Goal: Transaction & Acquisition: Subscribe to service/newsletter

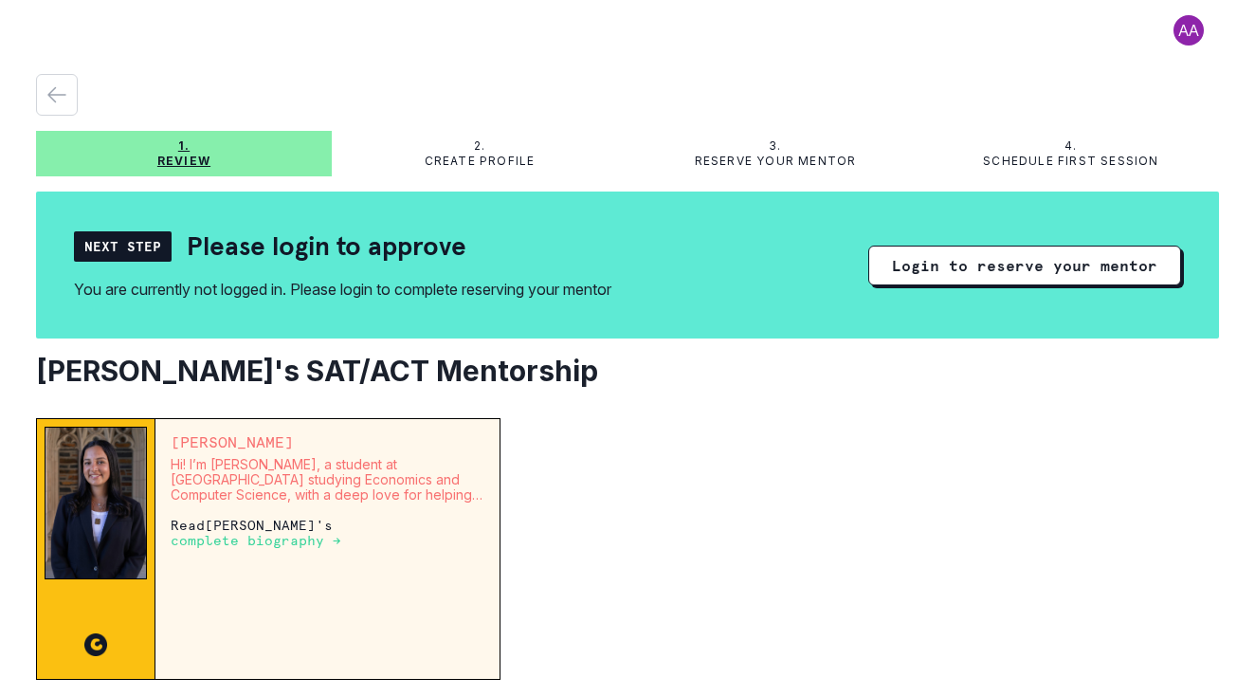
scroll to position [114, 0]
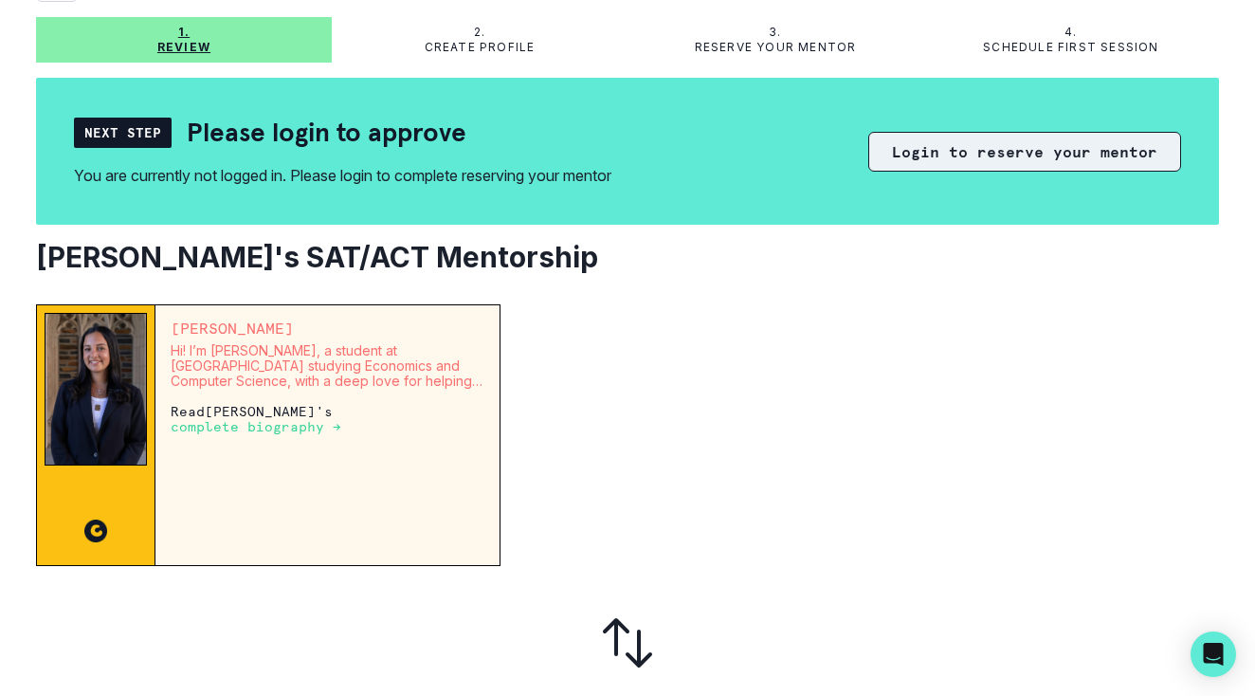
click at [1024, 163] on button "Login to reserve your mentor" at bounding box center [1024, 152] width 313 height 40
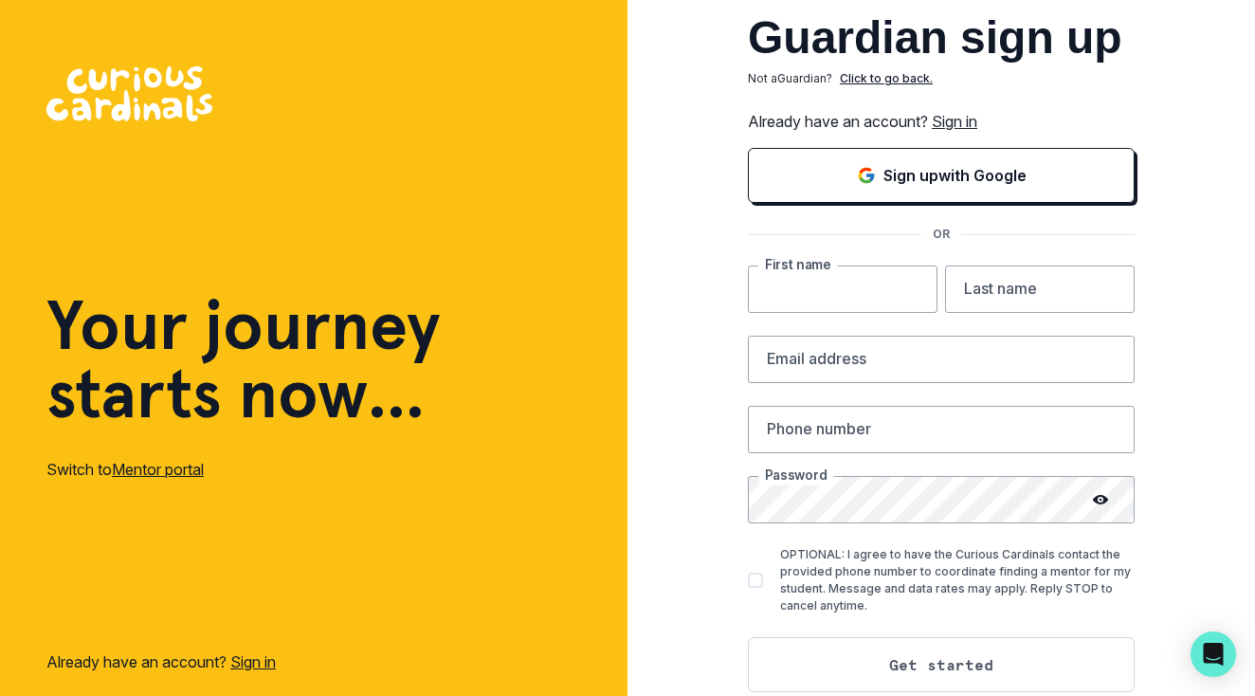
click at [865, 291] on input "text" at bounding box center [843, 288] width 190 height 47
type input "[PERSON_NAME]"
click at [960, 345] on input "email" at bounding box center [941, 359] width 387 height 47
type input "[EMAIL_ADDRESS][DOMAIN_NAME]"
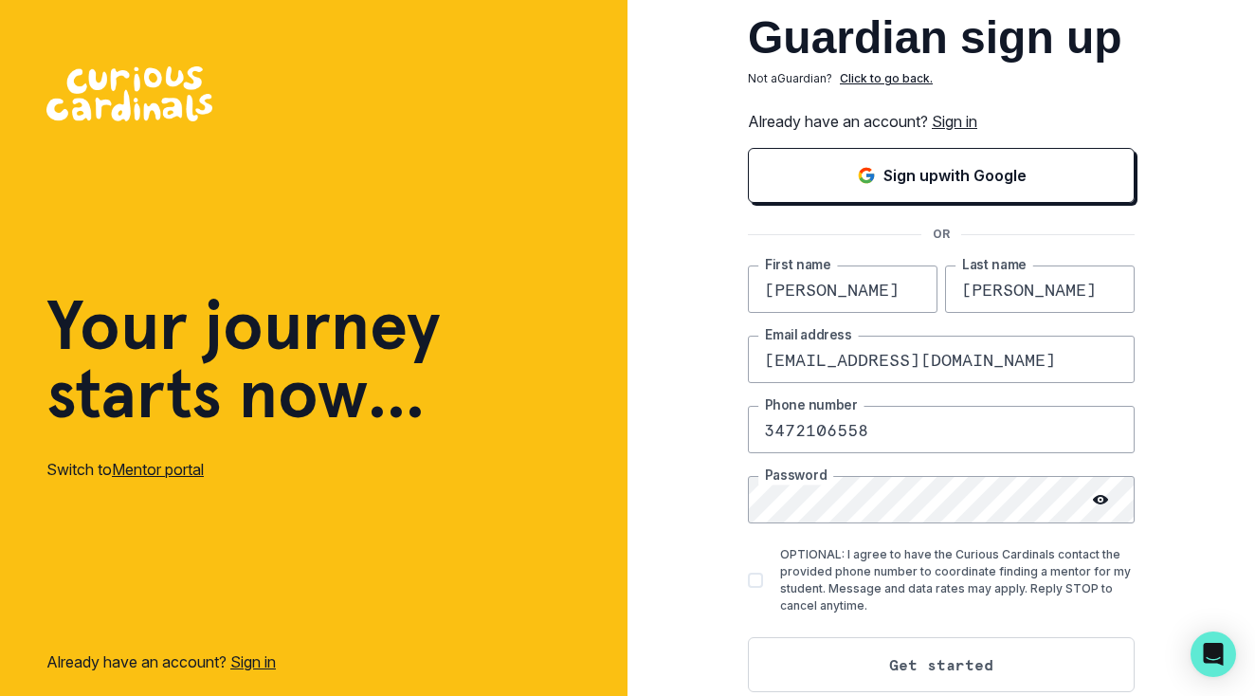
type input "3472106558"
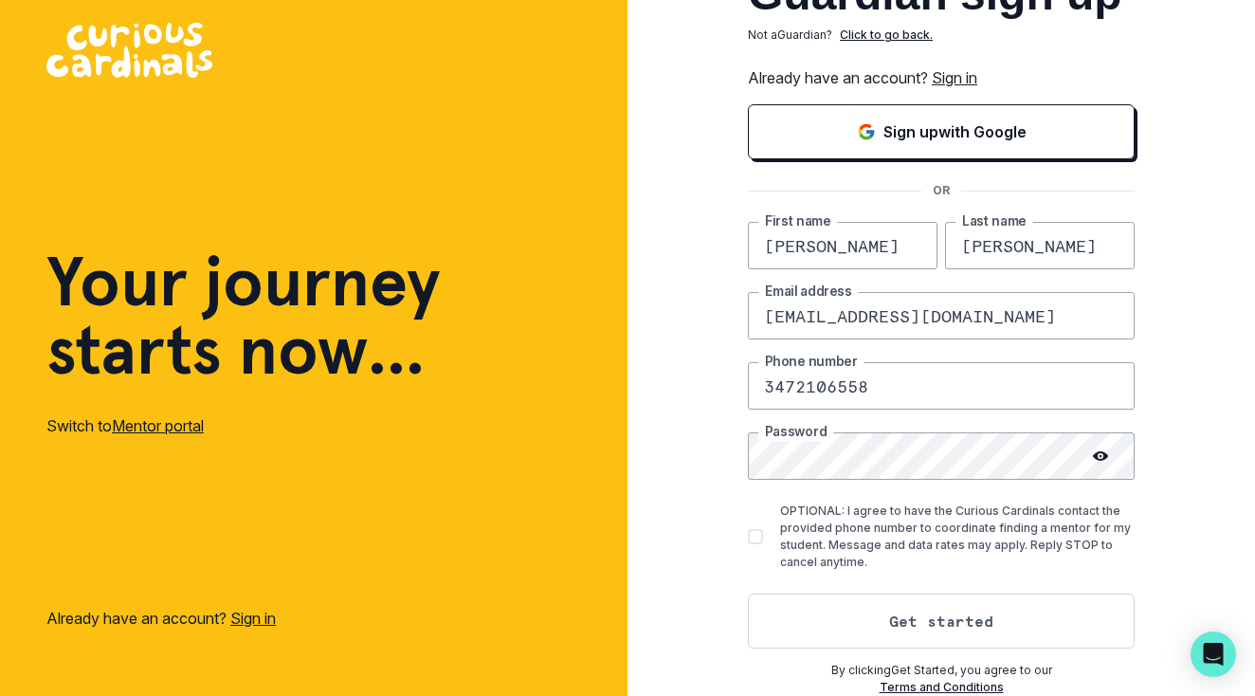
scroll to position [44, 0]
click at [759, 536] on span at bounding box center [755, 536] width 15 height 15
click at [748, 537] on input "OPTIONAL: I agree to have the Curious Cardinals contact the provided phone numb…" at bounding box center [747, 537] width 1 height 1
click at [758, 532] on icon at bounding box center [755, 536] width 11 height 9
click at [748, 537] on input "OPTIONAL: I agree to have the Curious Cardinals contact the provided phone numb…" at bounding box center [747, 537] width 1 height 1
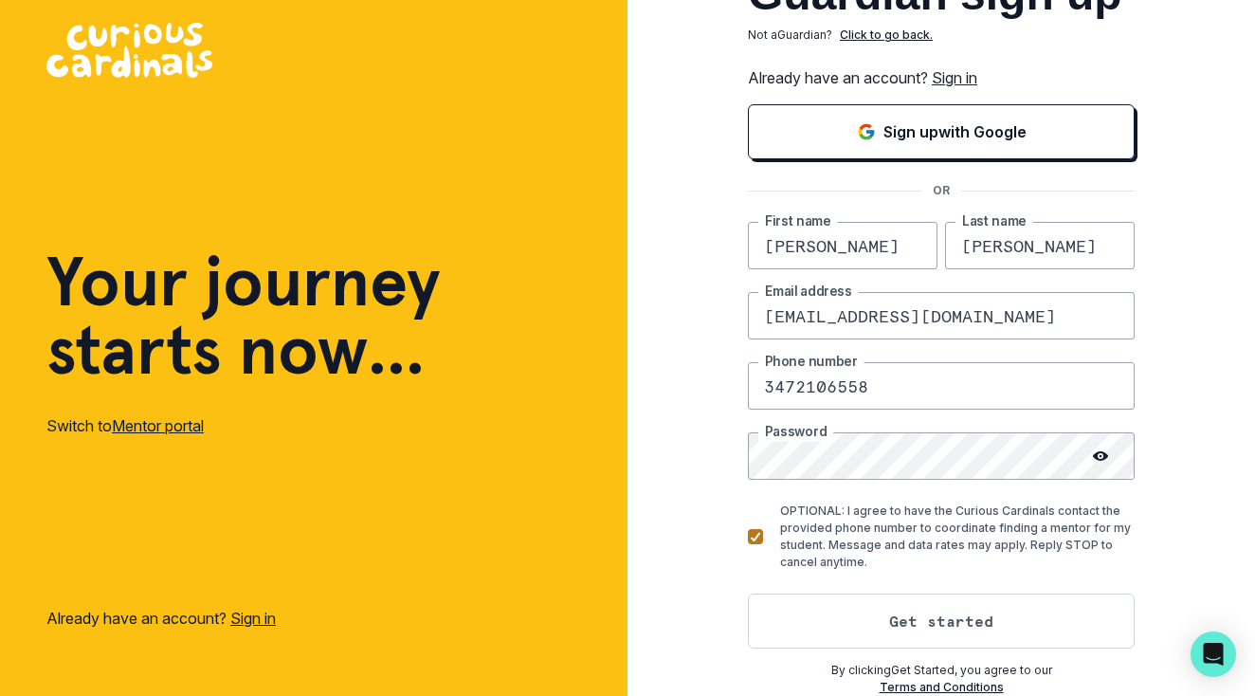
checkbox input "false"
click at [886, 607] on button "Get started" at bounding box center [941, 620] width 387 height 55
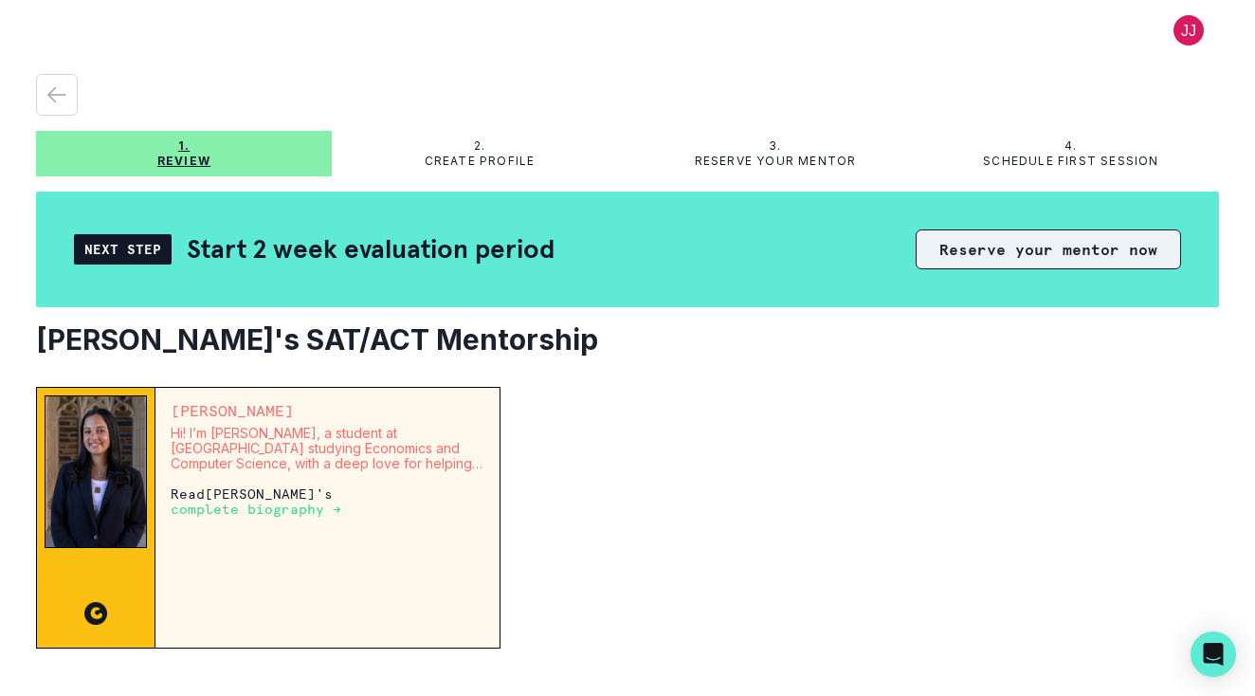
click at [1001, 255] on button "Reserve your mentor now" at bounding box center [1048, 249] width 265 height 40
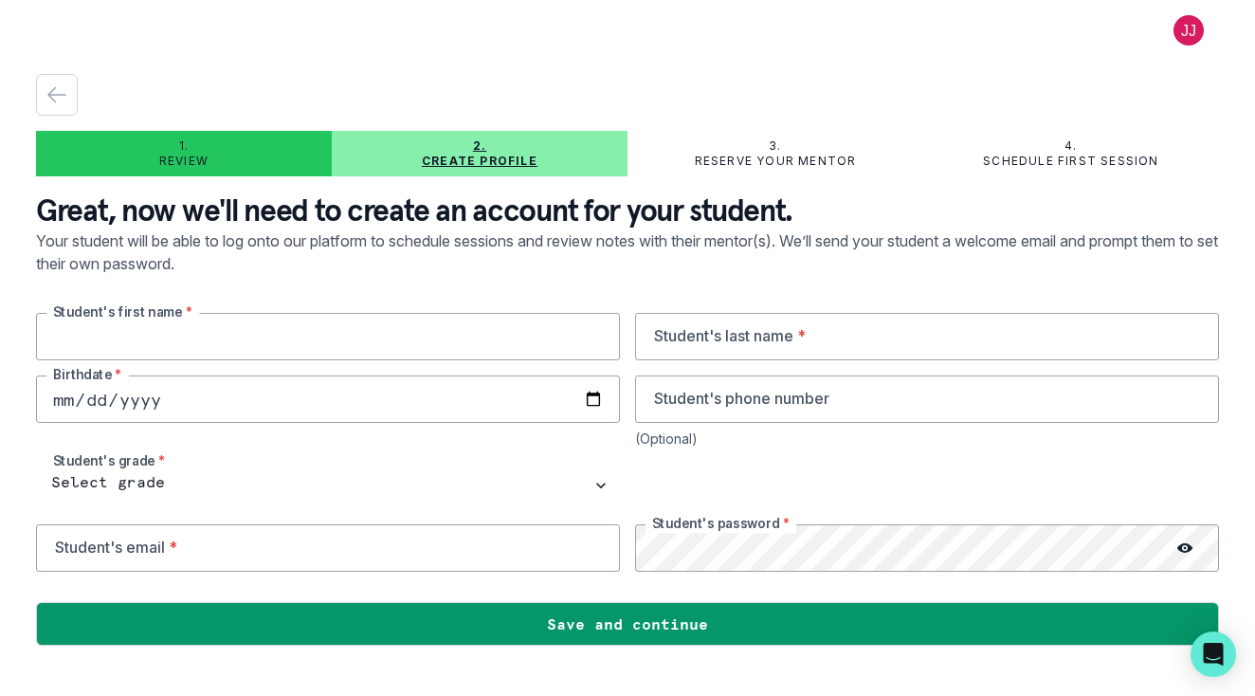
click at [425, 333] on input "text" at bounding box center [328, 336] width 584 height 47
type input "[PERSON_NAME]"
click at [739, 320] on input "text" at bounding box center [927, 336] width 584 height 47
type input "[PERSON_NAME]"
click at [737, 404] on input "tel" at bounding box center [927, 398] width 584 height 47
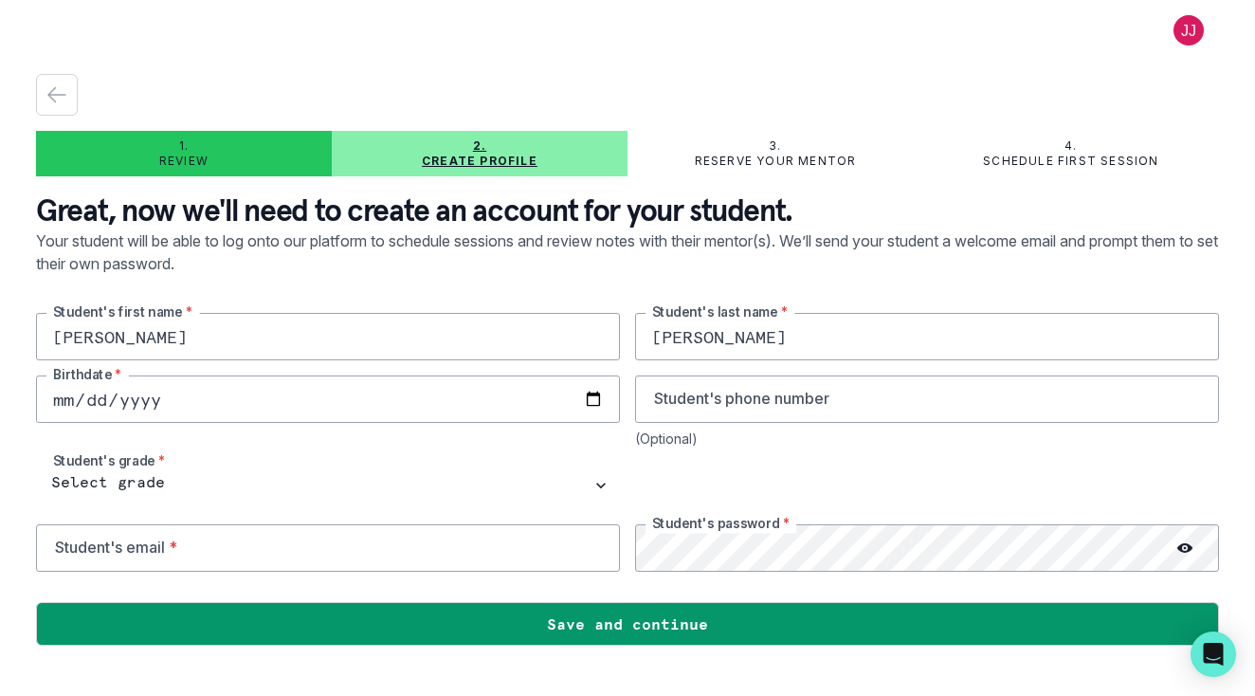
click at [191, 398] on input "date" at bounding box center [328, 398] width 584 height 47
click at [101, 403] on input "date" at bounding box center [328, 398] width 584 height 47
click at [136, 394] on input "date" at bounding box center [328, 398] width 584 height 47
type input "0202-01-18"
type input "[DATE]"
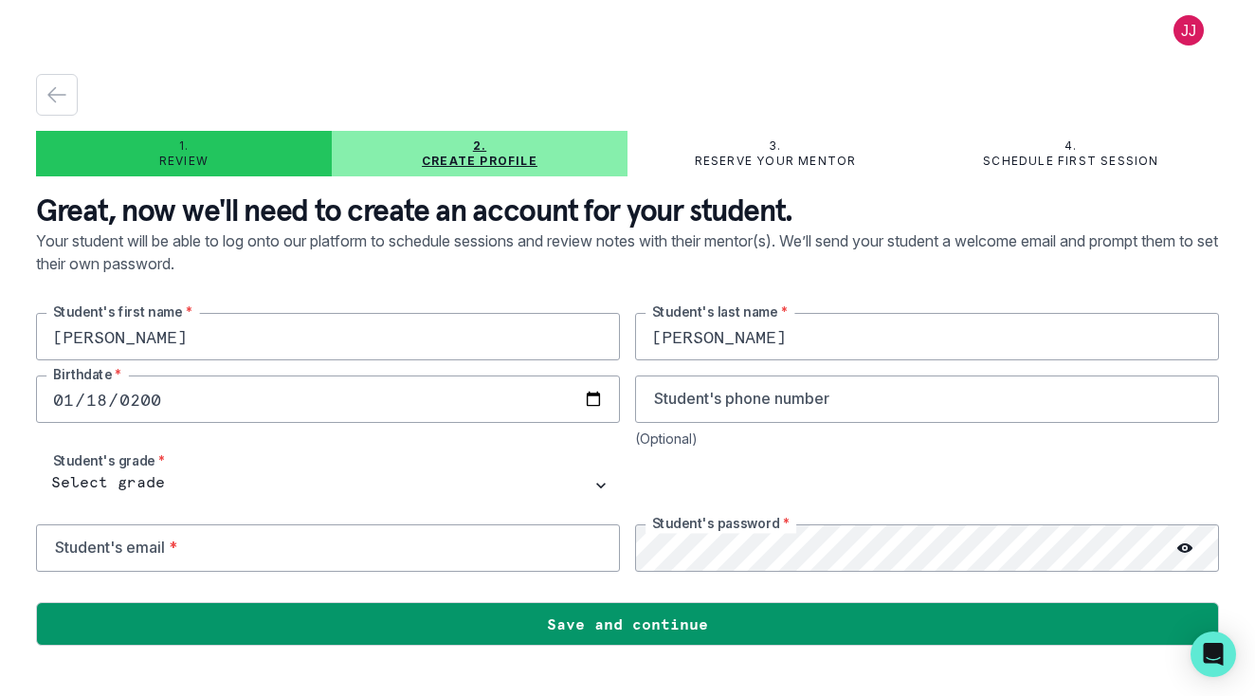
click at [243, 448] on div "[PERSON_NAME]'s first name * [PERSON_NAME] Student's last name * [DEMOGRAPHIC_D…" at bounding box center [627, 442] width 1183 height 259
click at [733, 405] on input "tel" at bounding box center [927, 398] width 584 height 47
type input "6464101930"
click at [414, 563] on input "email" at bounding box center [328, 547] width 584 height 47
type input "[EMAIL_ADDRESS][DOMAIN_NAME]"
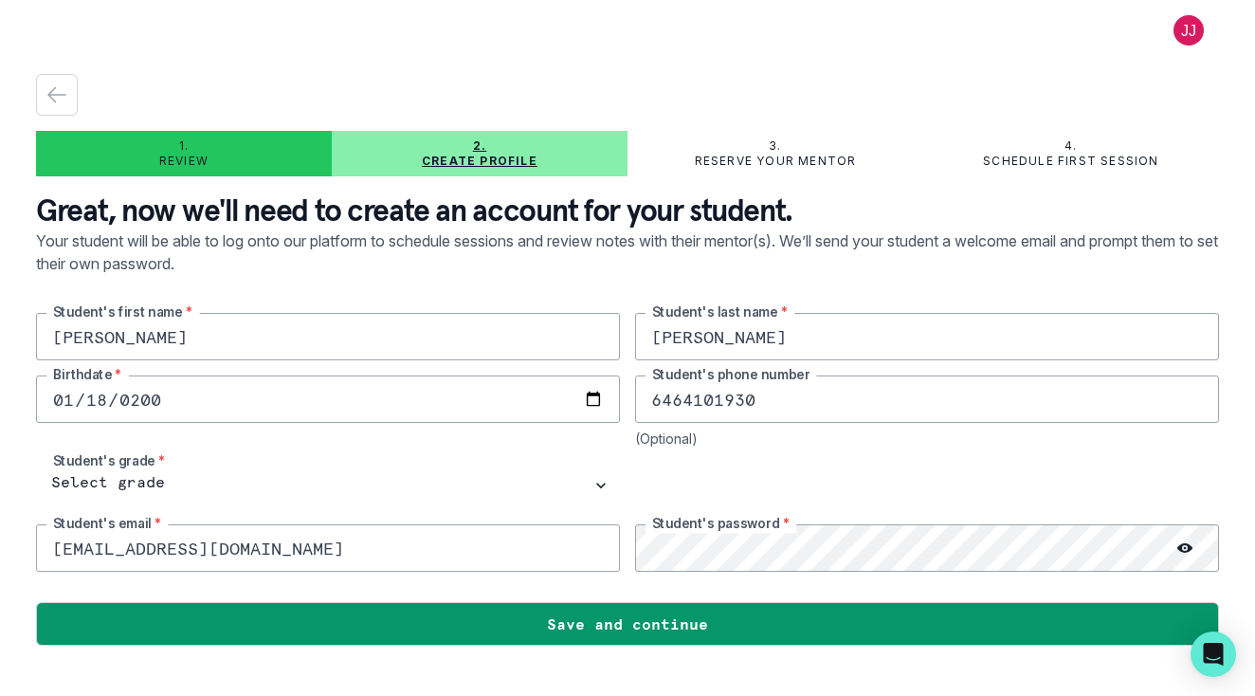
click at [1188, 547] on icon at bounding box center [1185, 547] width 15 height 9
click at [1187, 548] on icon at bounding box center [1185, 547] width 15 height 15
click at [1187, 550] on icon at bounding box center [1185, 547] width 15 height 15
click at [1184, 551] on icon at bounding box center [1185, 547] width 14 height 13
click at [1185, 549] on circle at bounding box center [1185, 548] width 3 height 3
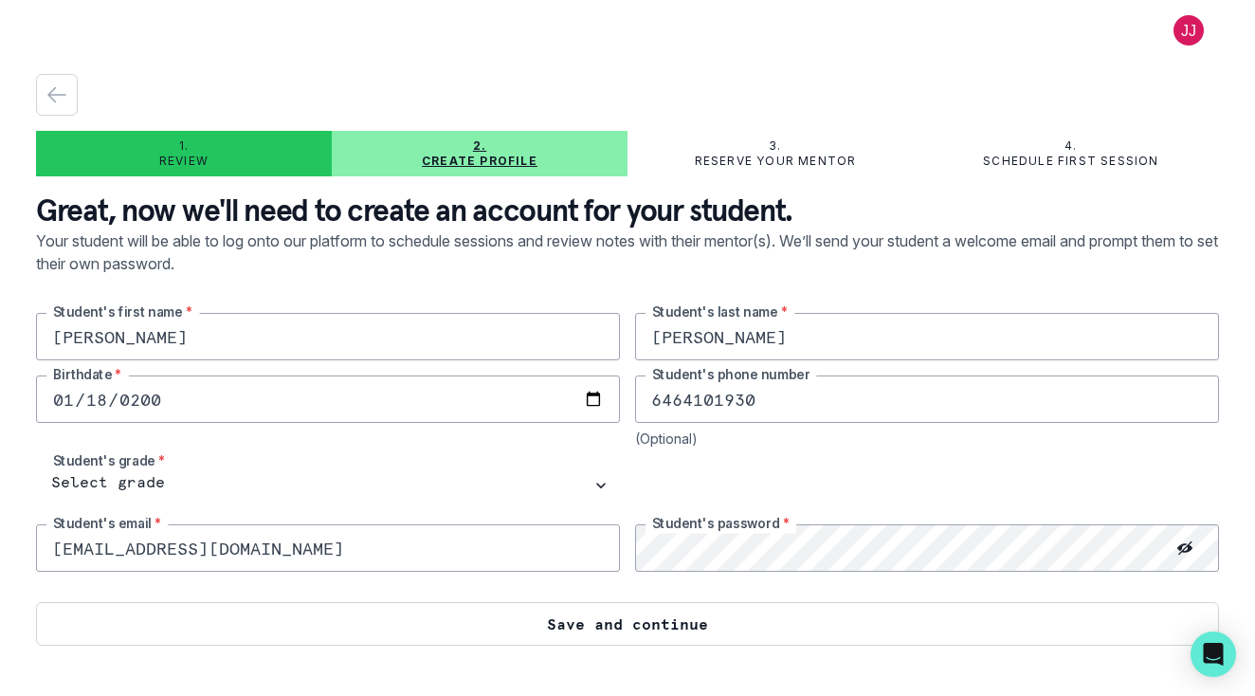
click at [692, 628] on button "Save and continue" at bounding box center [627, 624] width 1183 height 44
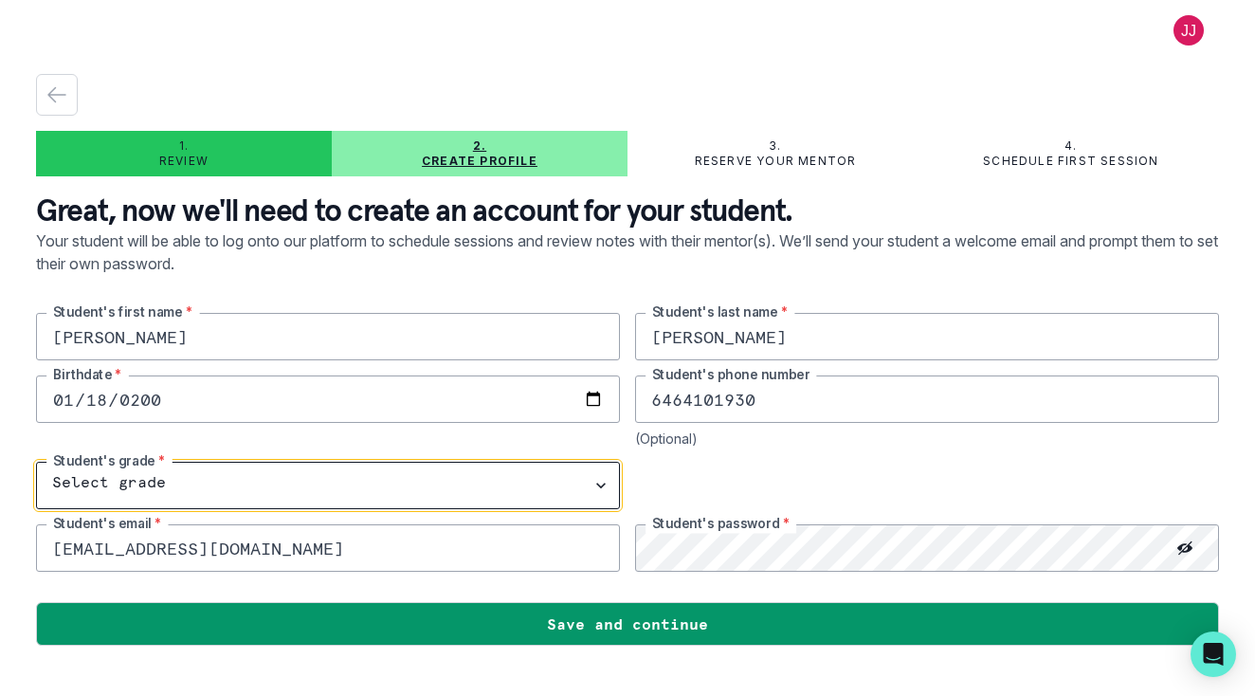
select select "11th Grade"
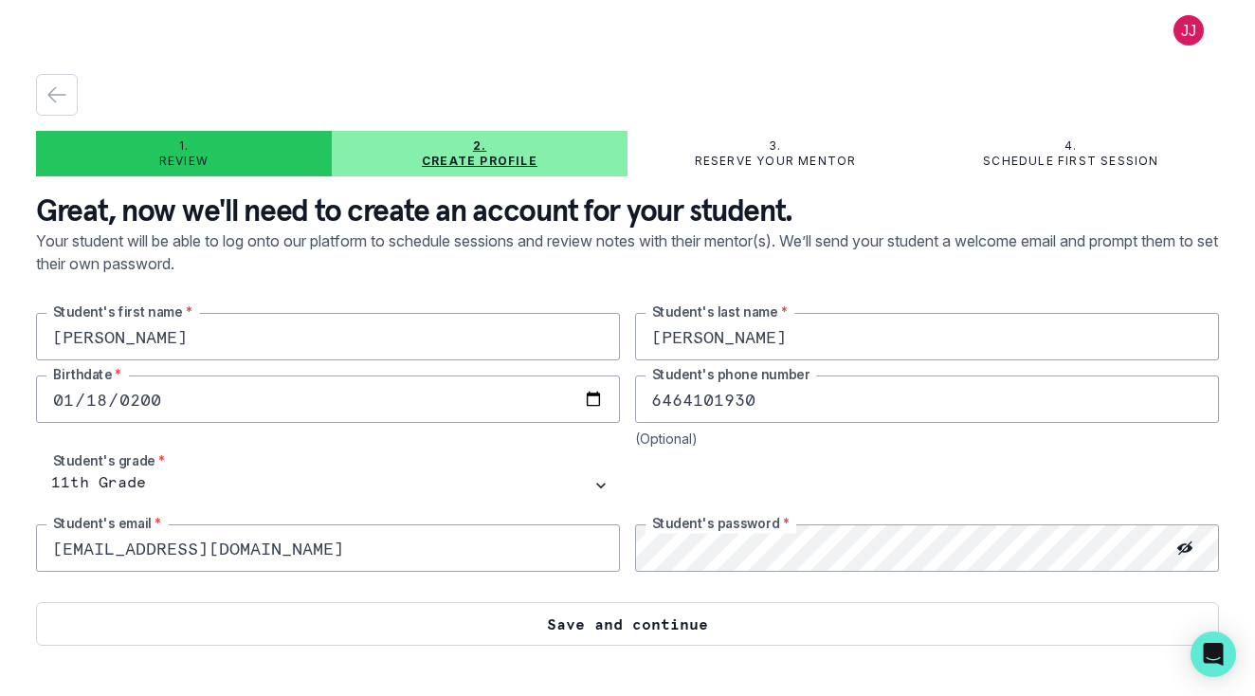
click at [610, 623] on button "Save and continue" at bounding box center [627, 624] width 1183 height 44
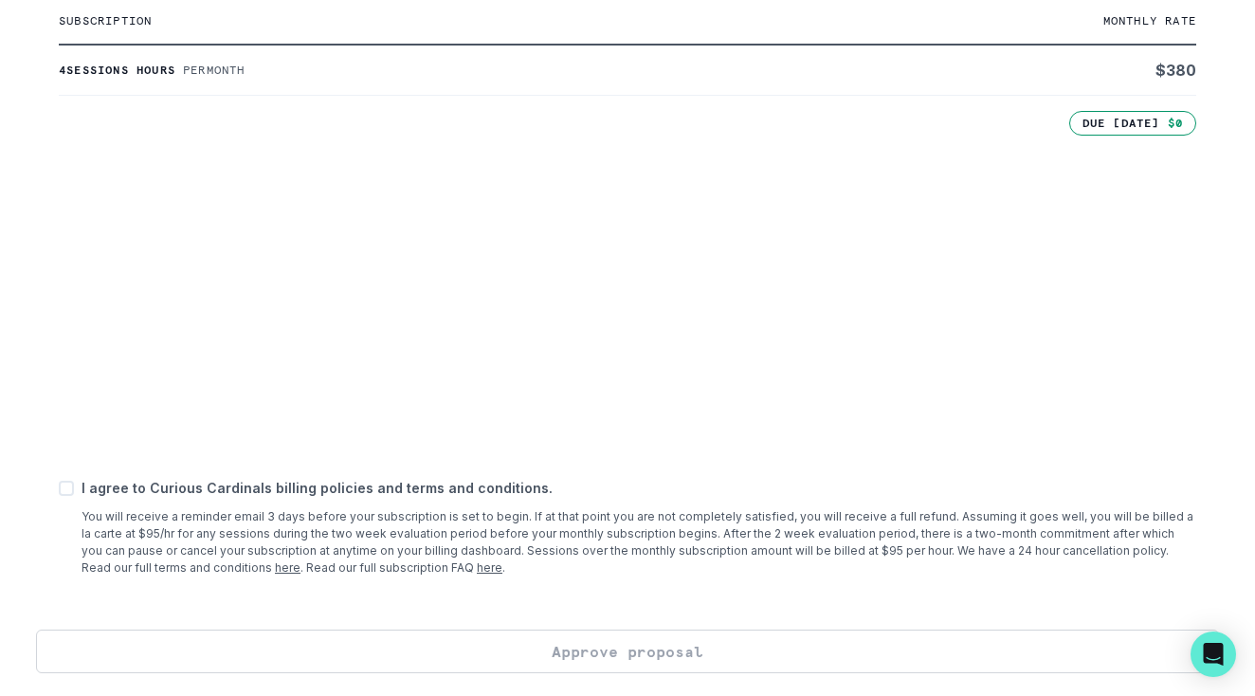
scroll to position [478, 0]
click at [65, 493] on span at bounding box center [66, 488] width 15 height 15
click at [59, 489] on input "checkbox" at bounding box center [58, 488] width 1 height 1
checkbox input "true"
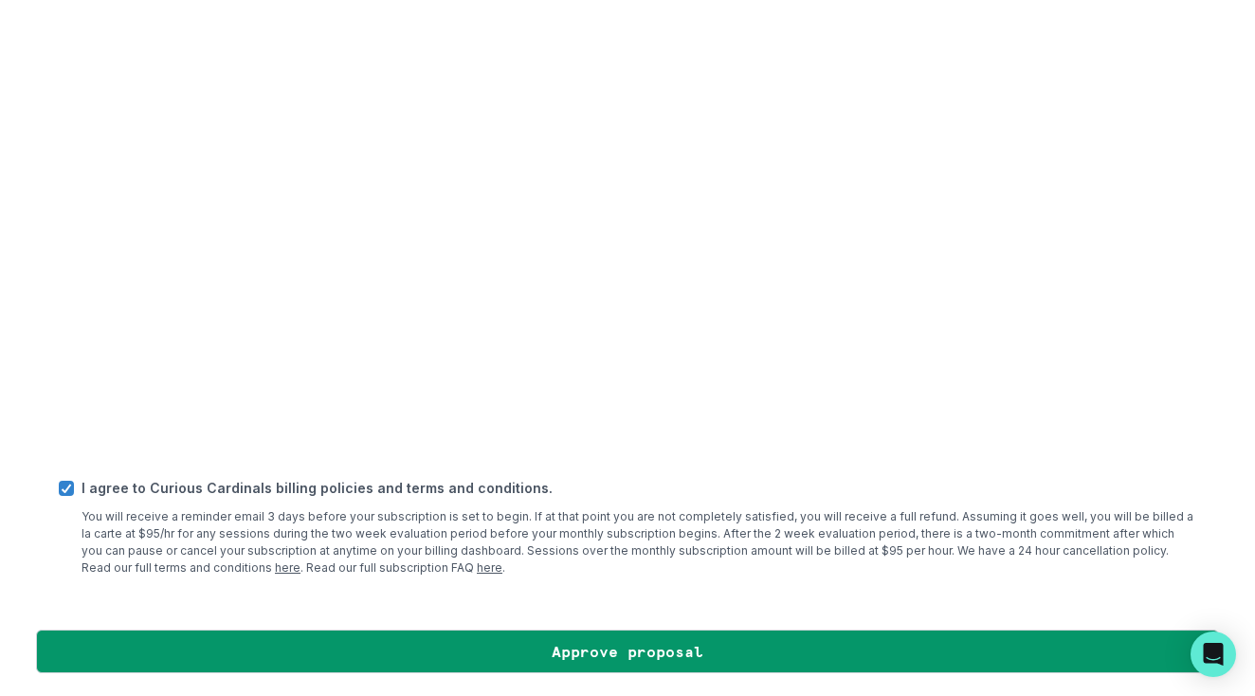
scroll to position [717, 0]
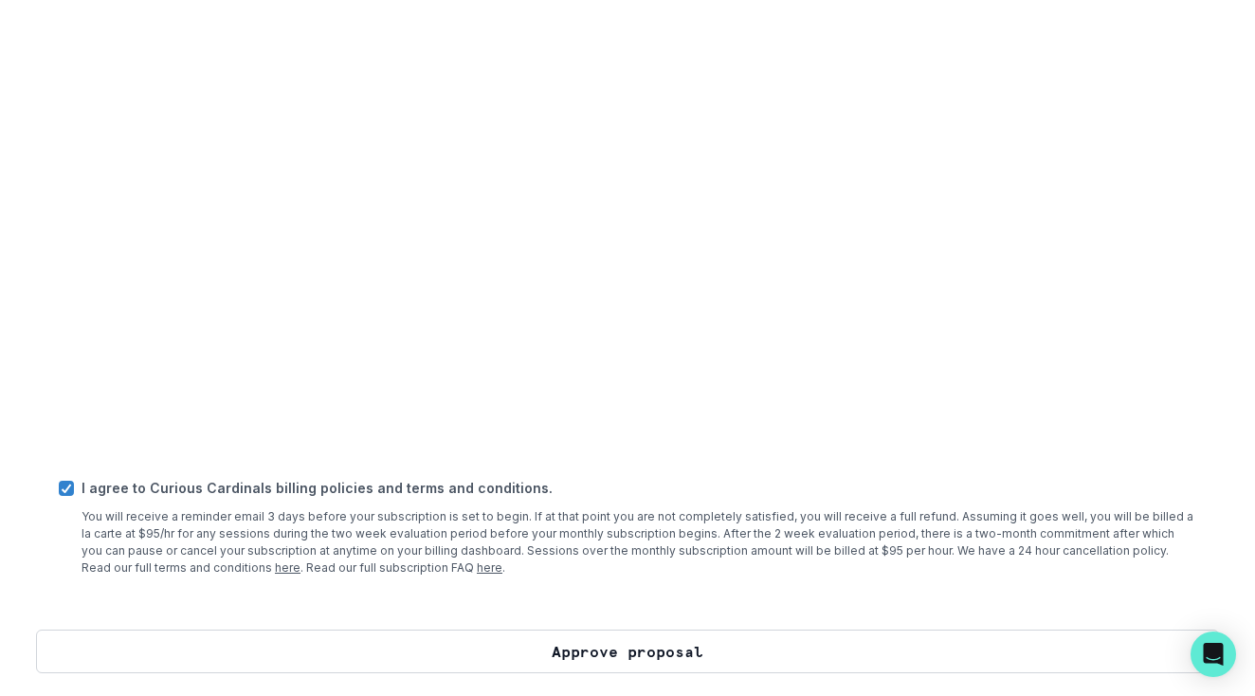
click at [598, 648] on button "Approve proposal" at bounding box center [627, 652] width 1183 height 44
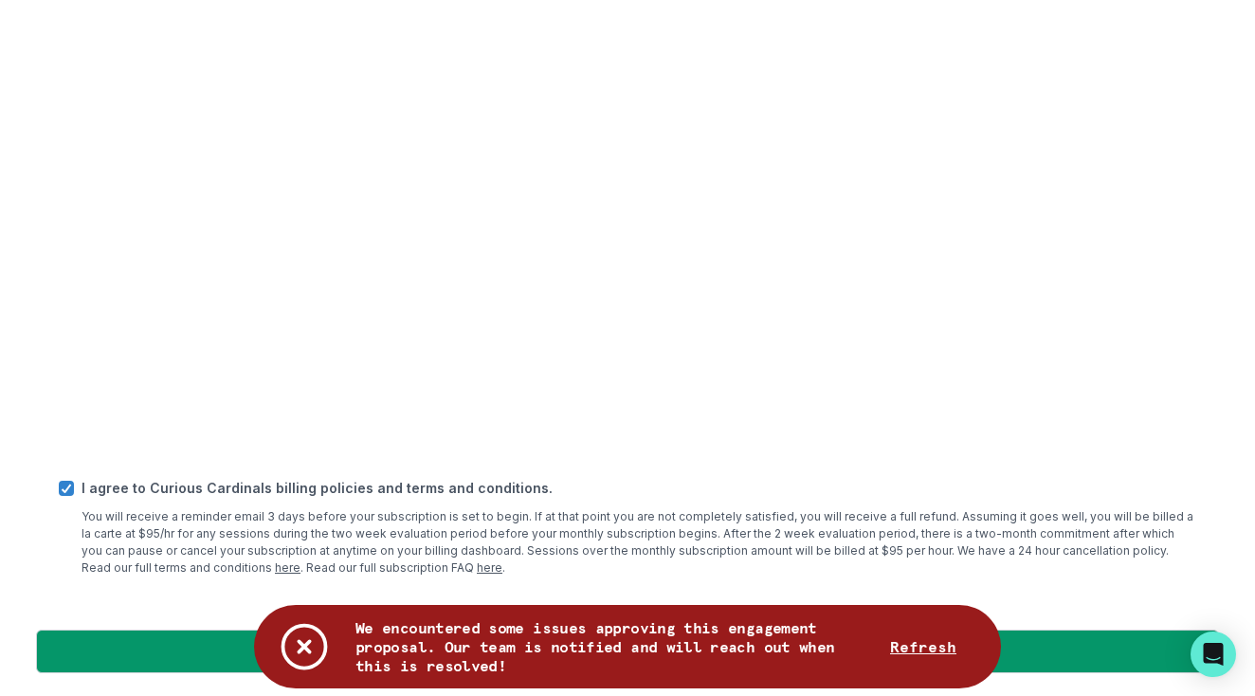
click at [808, 571] on p "You will receive a reminder email 3 days before your subscription is set to beg…" at bounding box center [639, 542] width 1115 height 68
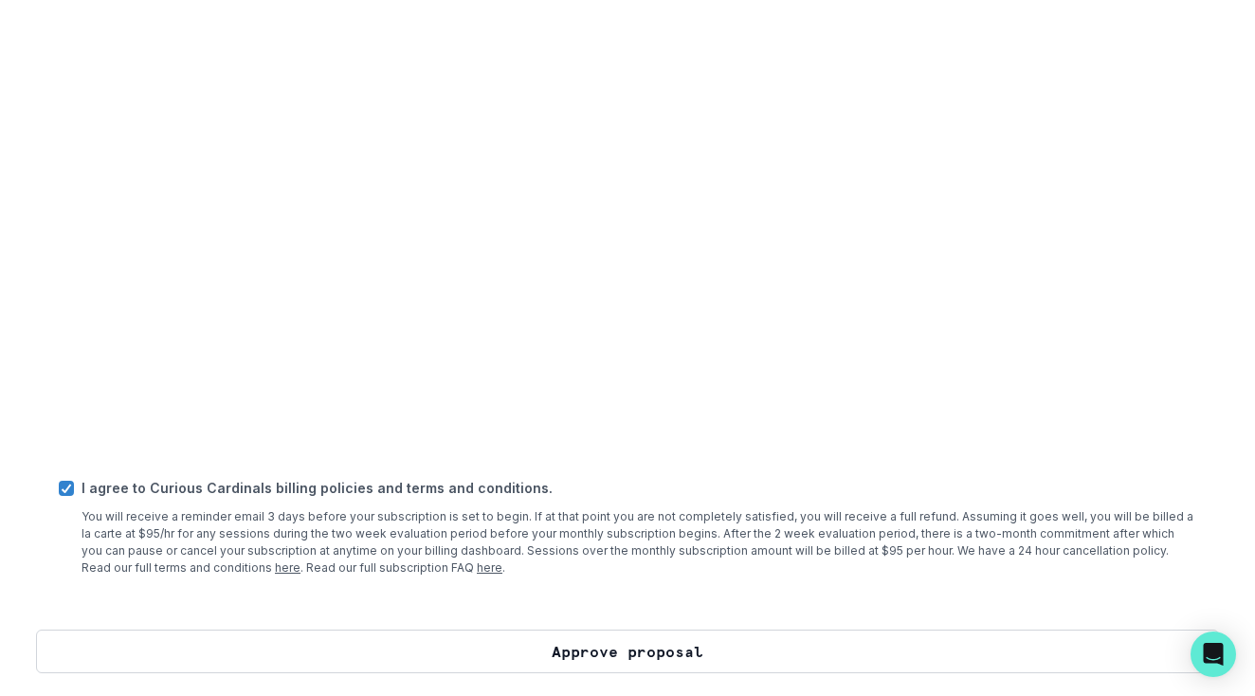
click at [638, 660] on button "Approve proposal" at bounding box center [627, 652] width 1183 height 44
click at [670, 636] on button "Approve proposal" at bounding box center [627, 652] width 1183 height 44
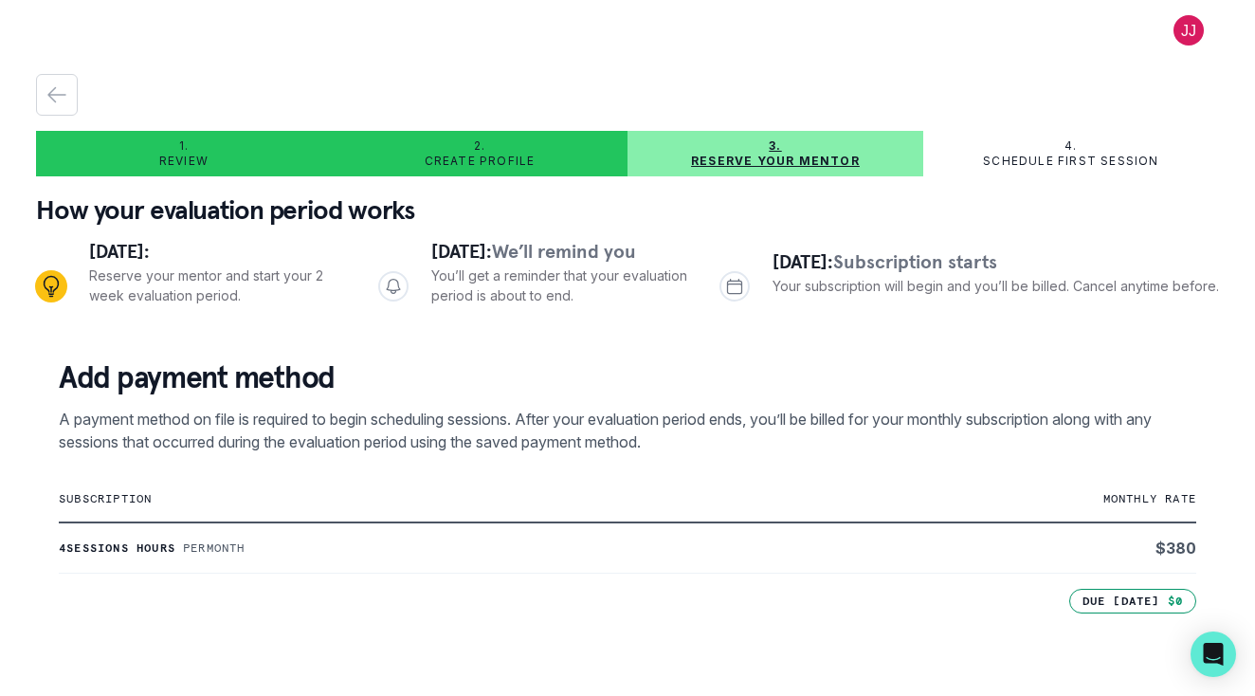
scroll to position [0, 0]
click at [1021, 164] on p "Schedule first session" at bounding box center [1070, 161] width 175 height 15
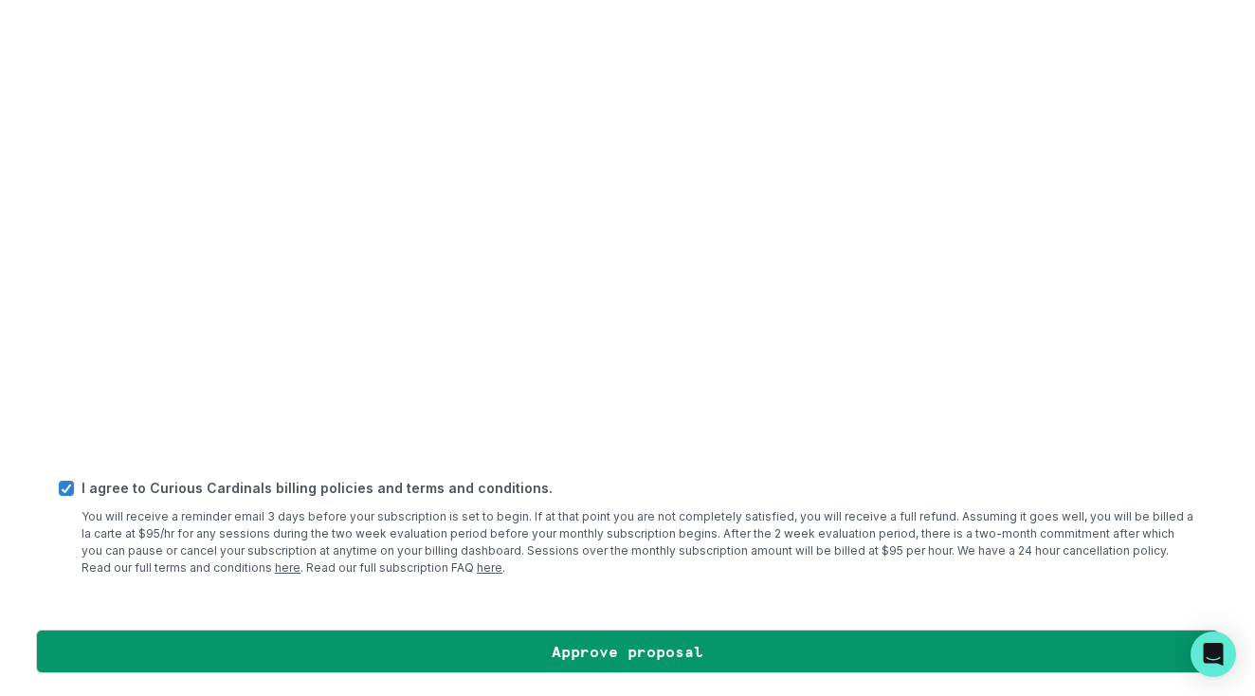
scroll to position [717, 0]
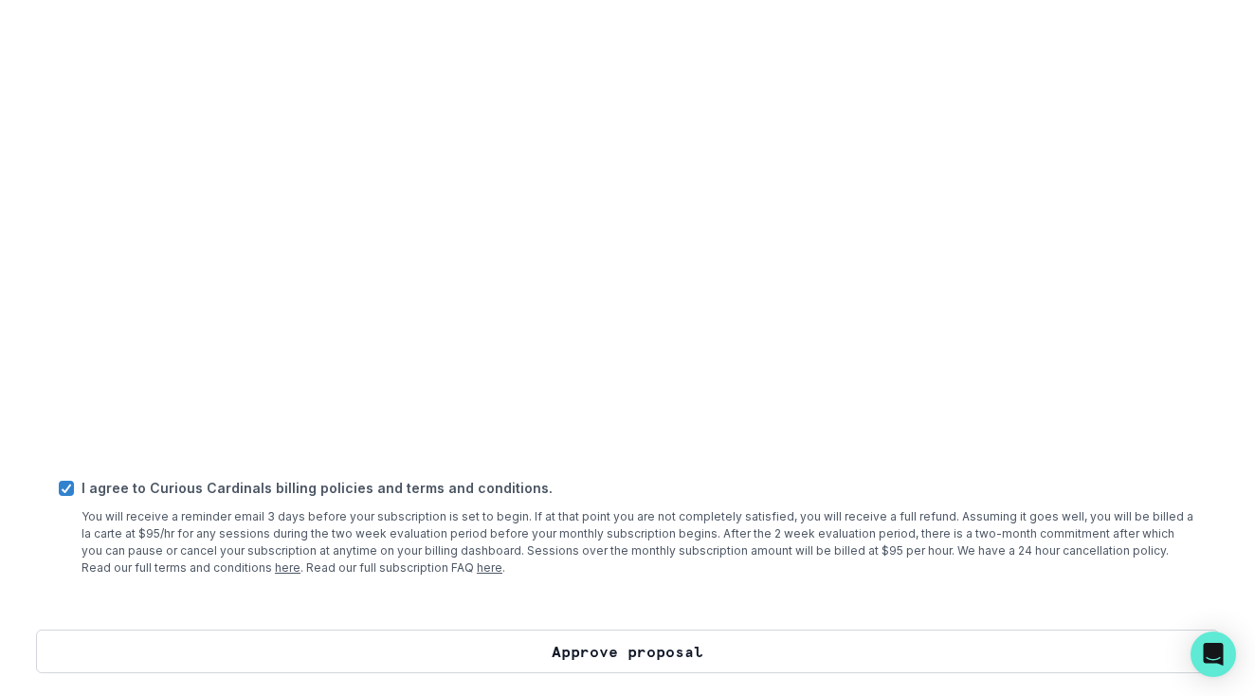
click at [674, 636] on button "Approve proposal" at bounding box center [627, 652] width 1183 height 44
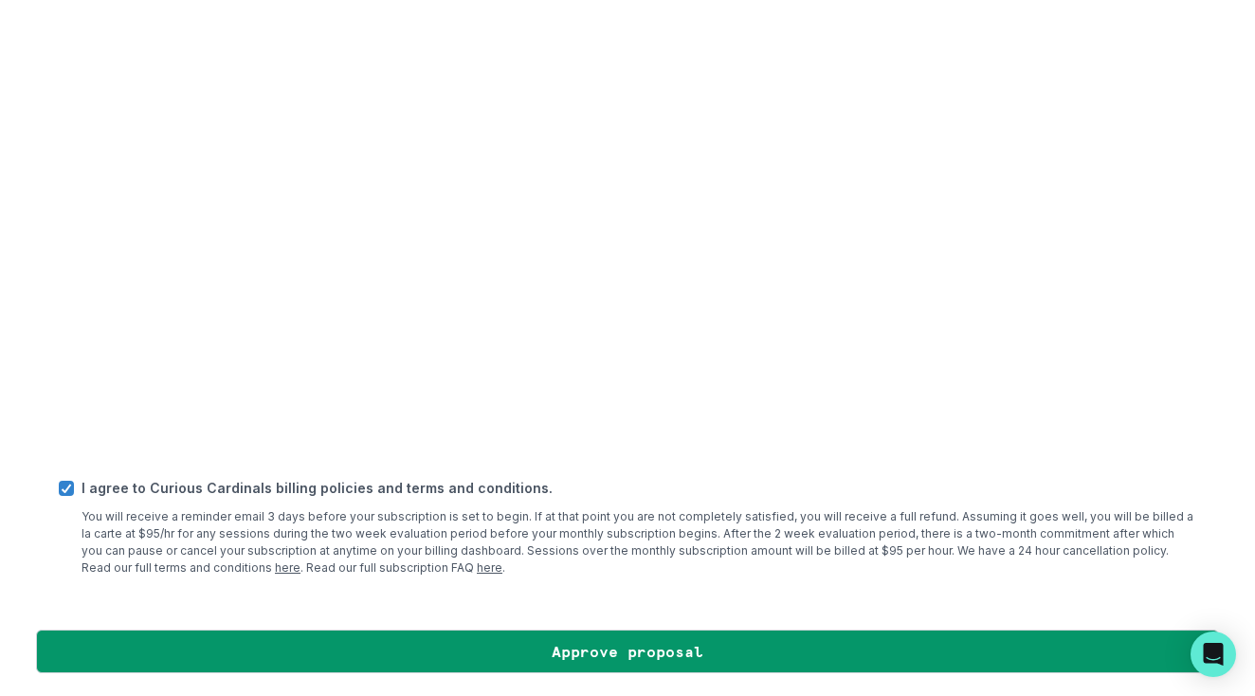
scroll to position [0, 0]
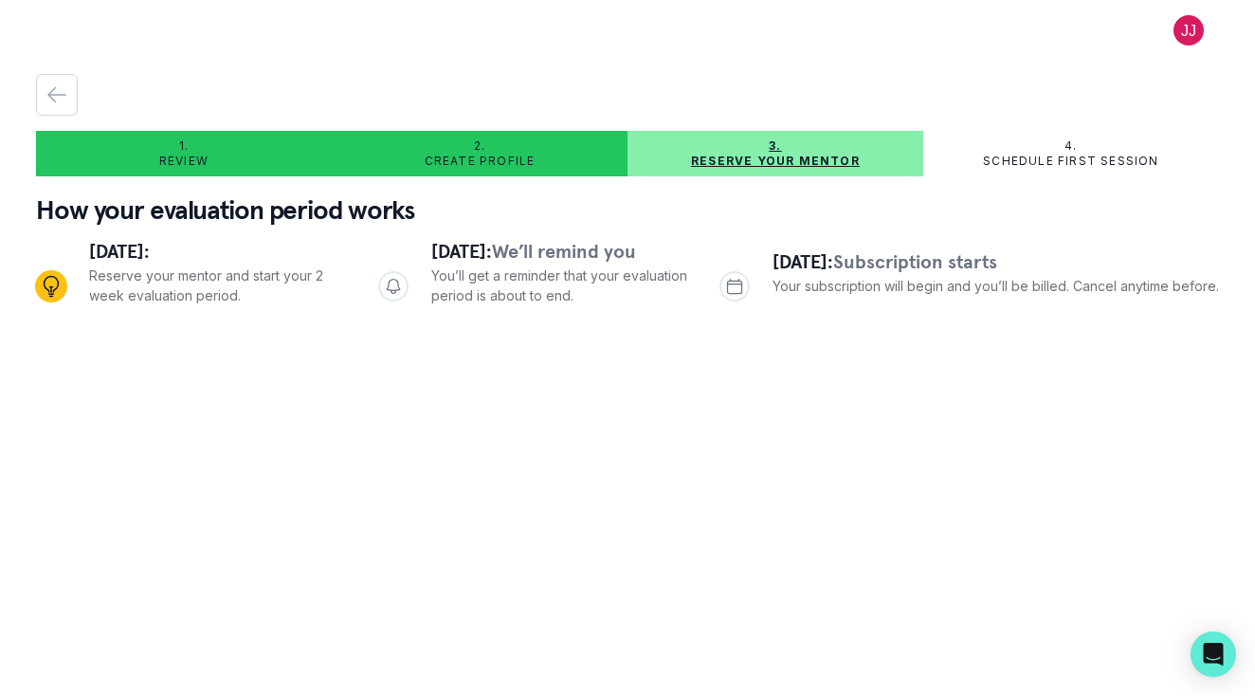
click at [728, 181] on div "1. Review 2. Create profile 3. Reserve your mentor 4. Schedule first session Ho…" at bounding box center [627, 205] width 1183 height 262
click at [728, 180] on div "1. Review 2. Create profile 3. Reserve your mentor 4. Schedule first session Ho…" at bounding box center [627, 205] width 1183 height 262
click at [548, 170] on div "2. Create profile" at bounding box center [480, 154] width 296 height 46
click at [548, 154] on div "2. Create profile" at bounding box center [480, 153] width 296 height 30
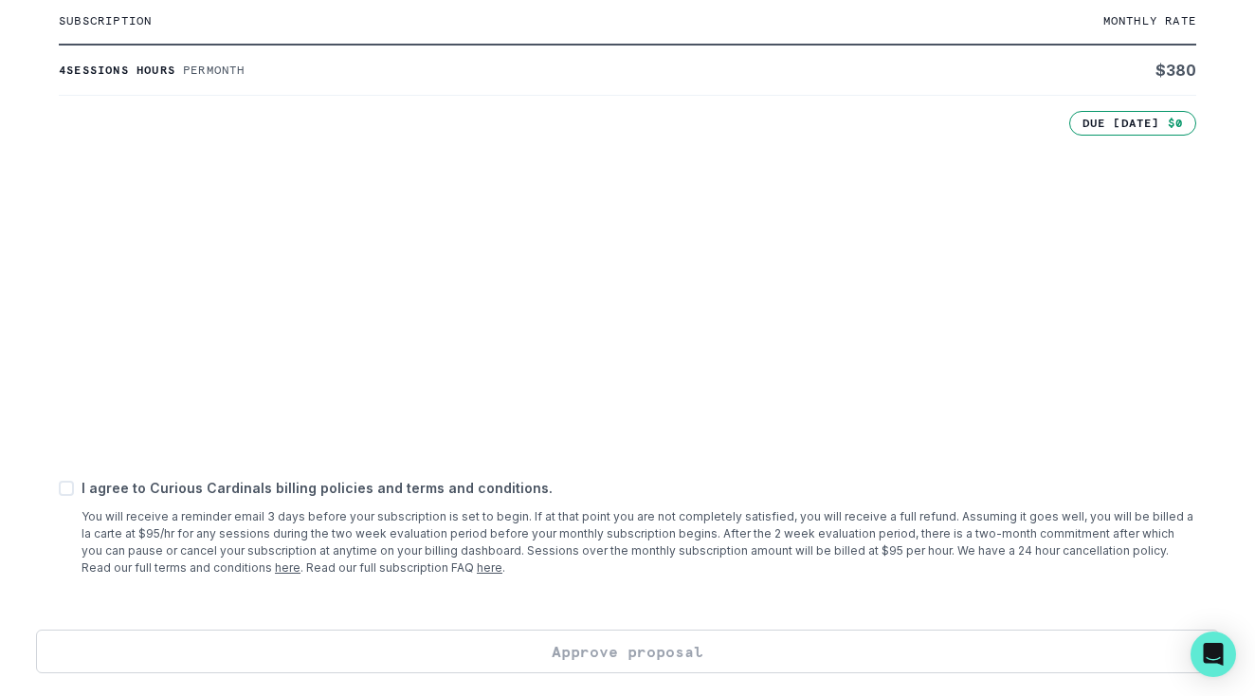
scroll to position [478, 0]
click at [626, 510] on p "You will receive a reminder email 3 days before your subscription is set to beg…" at bounding box center [639, 542] width 1115 height 68
click at [612, 585] on div "Add payment method A payment method on file is required to begin scheduling ses…" at bounding box center [627, 244] width 1183 height 772
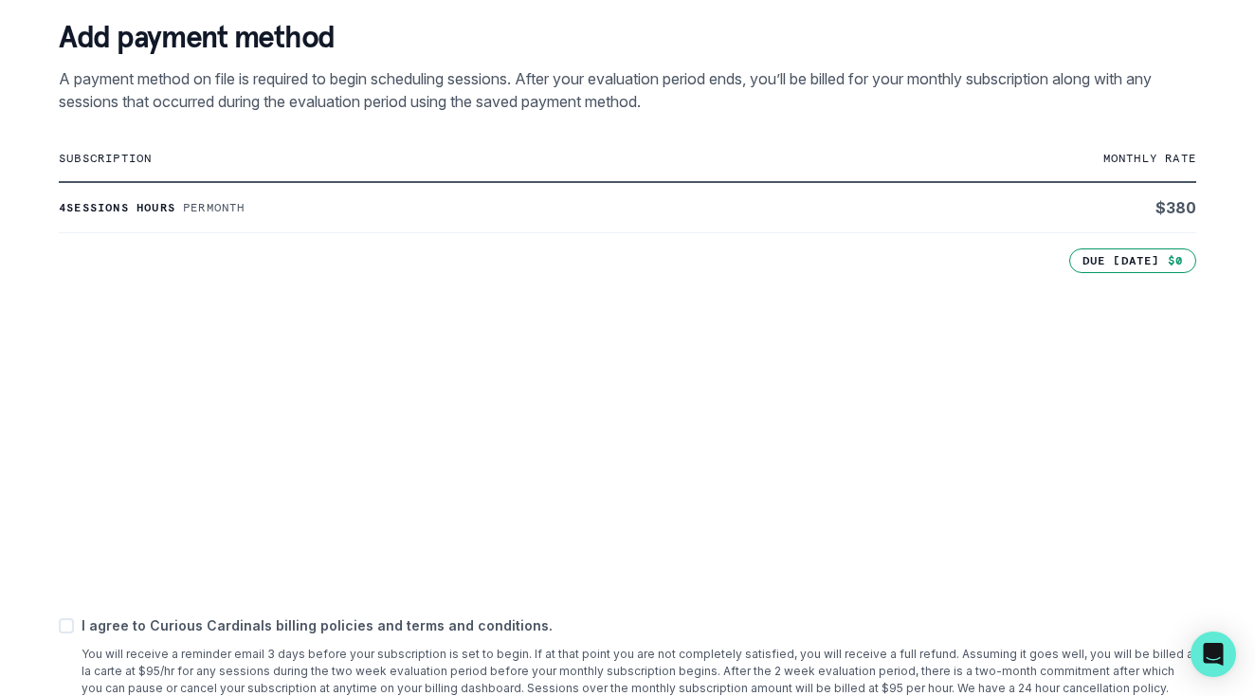
scroll to position [0, 0]
